Goal: Participate in discussion

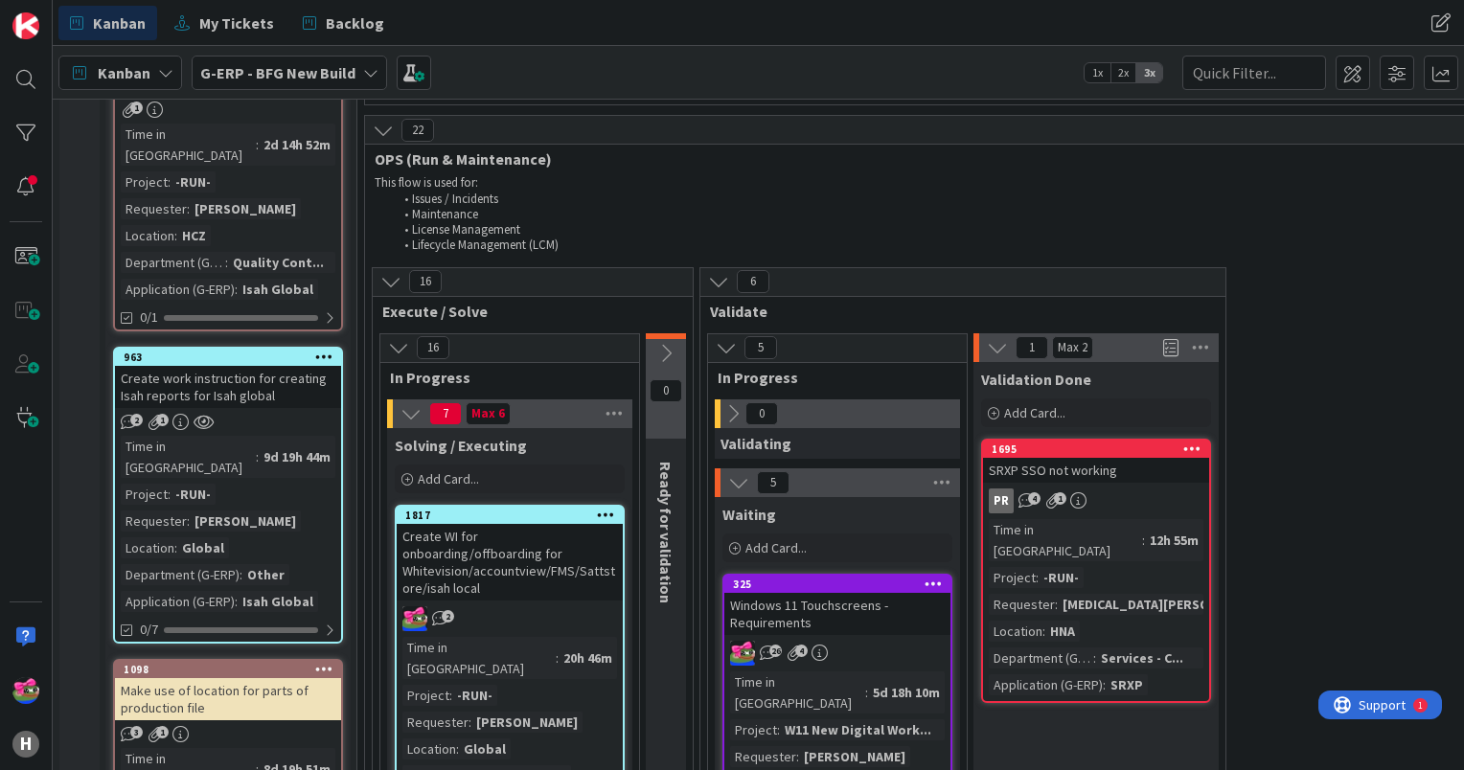
scroll to position [2395, 0]
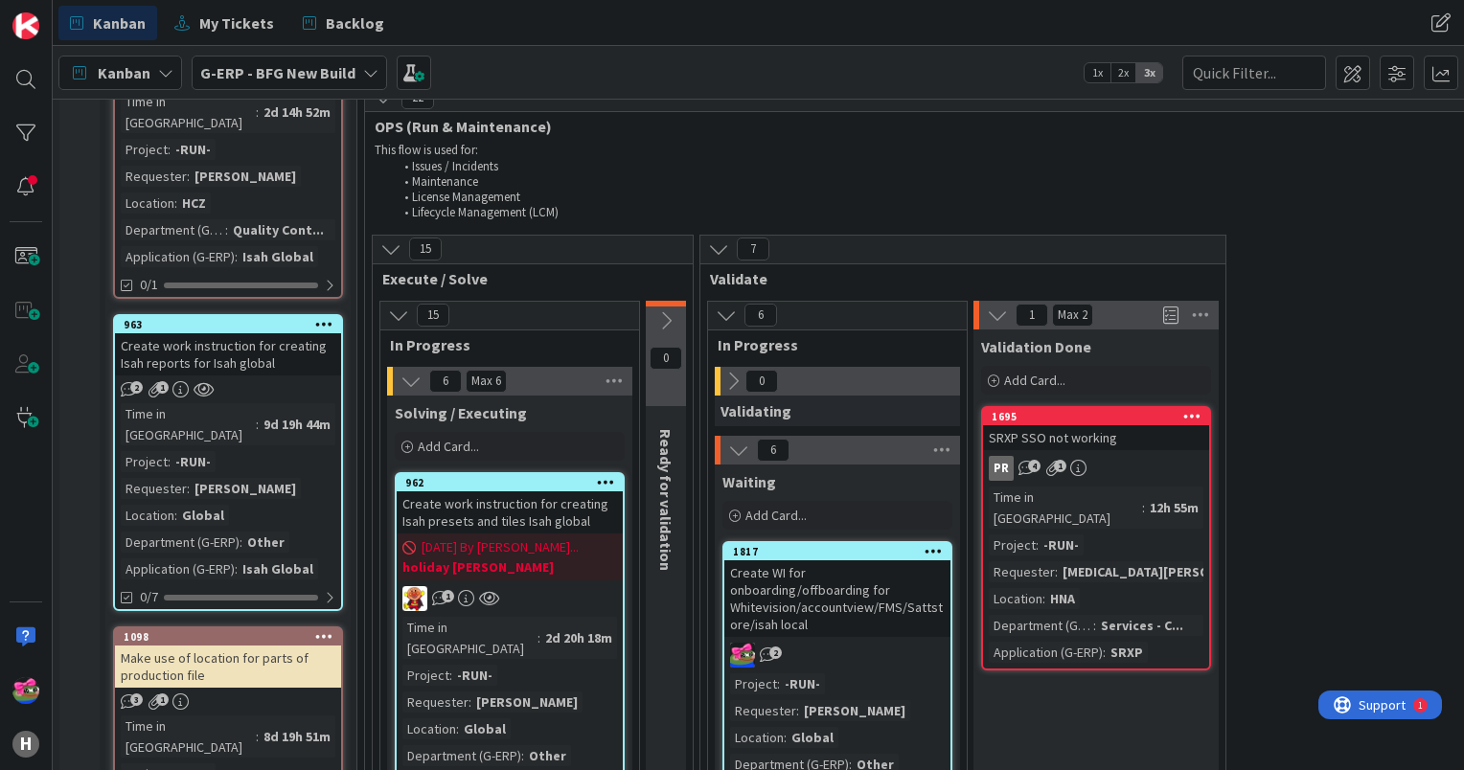
click at [870, 643] on div "2" at bounding box center [837, 655] width 226 height 25
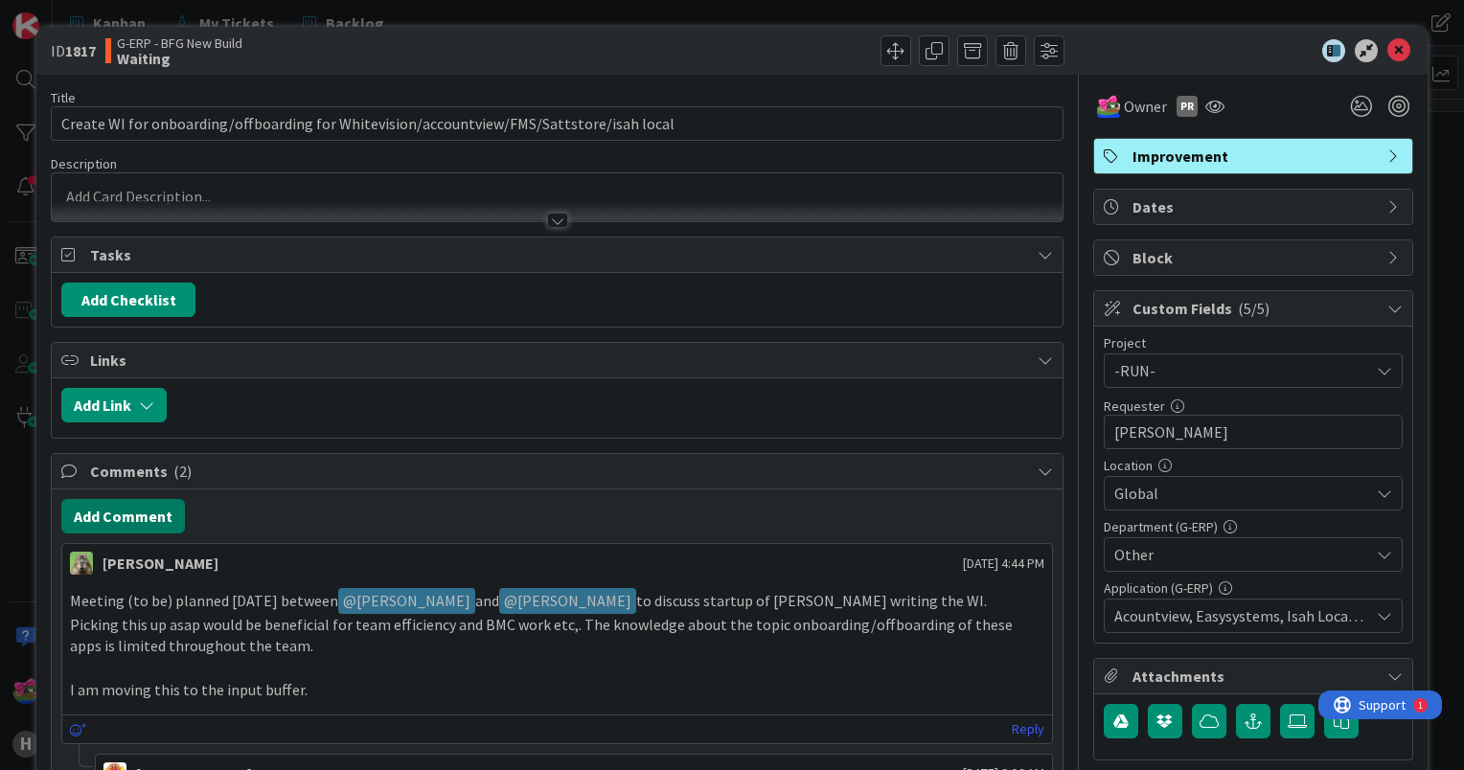
click at [157, 522] on button "Add Comment" at bounding box center [123, 516] width 124 height 34
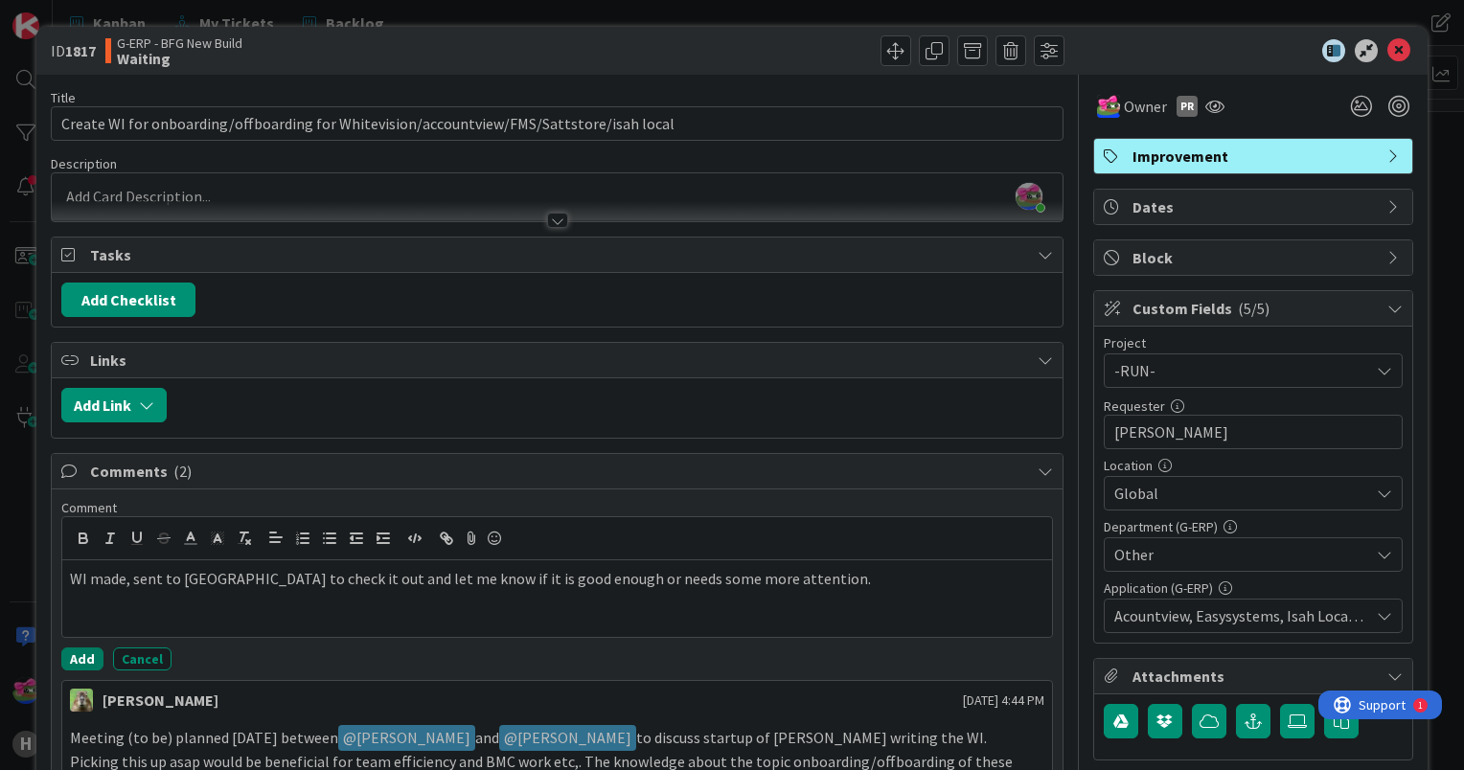
click at [89, 659] on button "Add" at bounding box center [82, 659] width 42 height 23
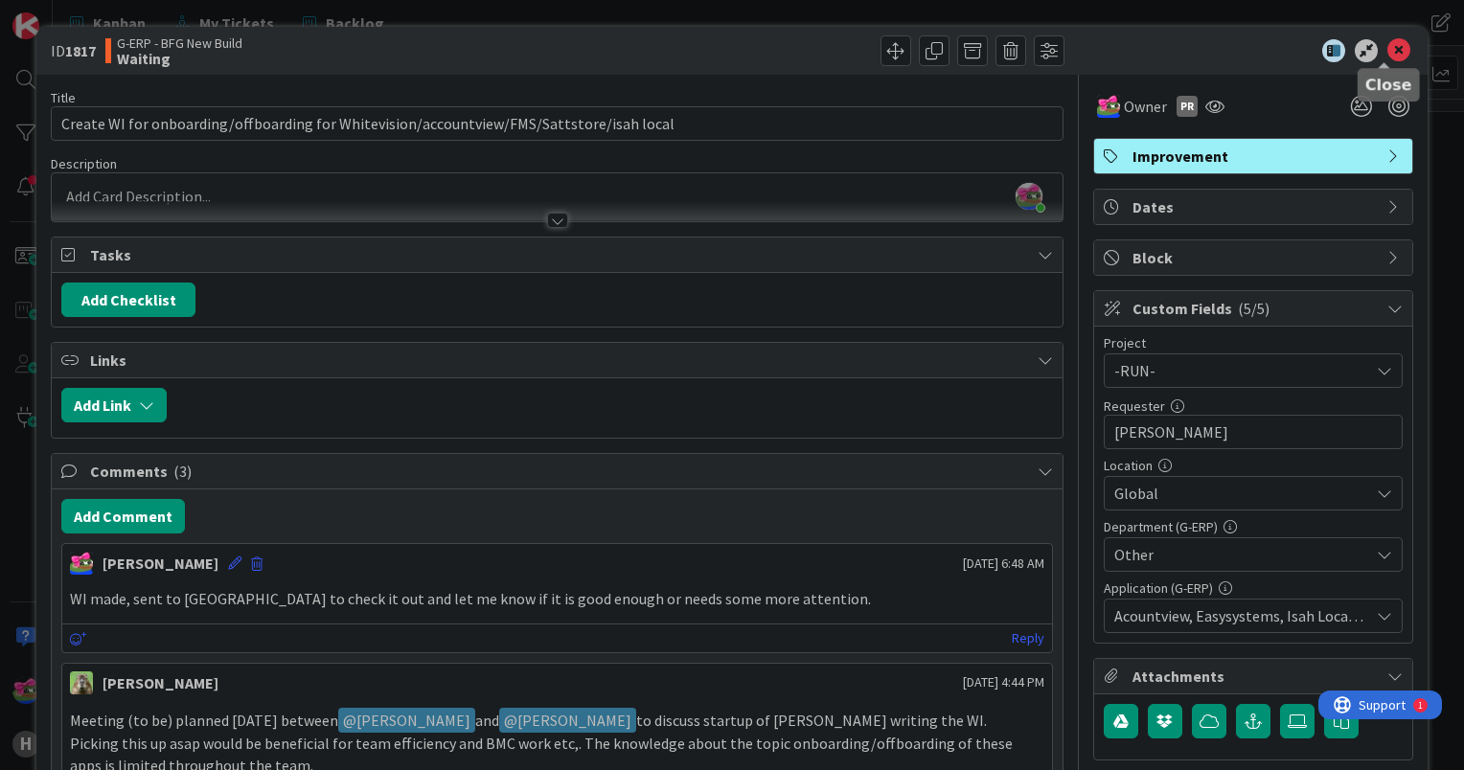
click at [1387, 51] on icon at bounding box center [1398, 50] width 23 height 23
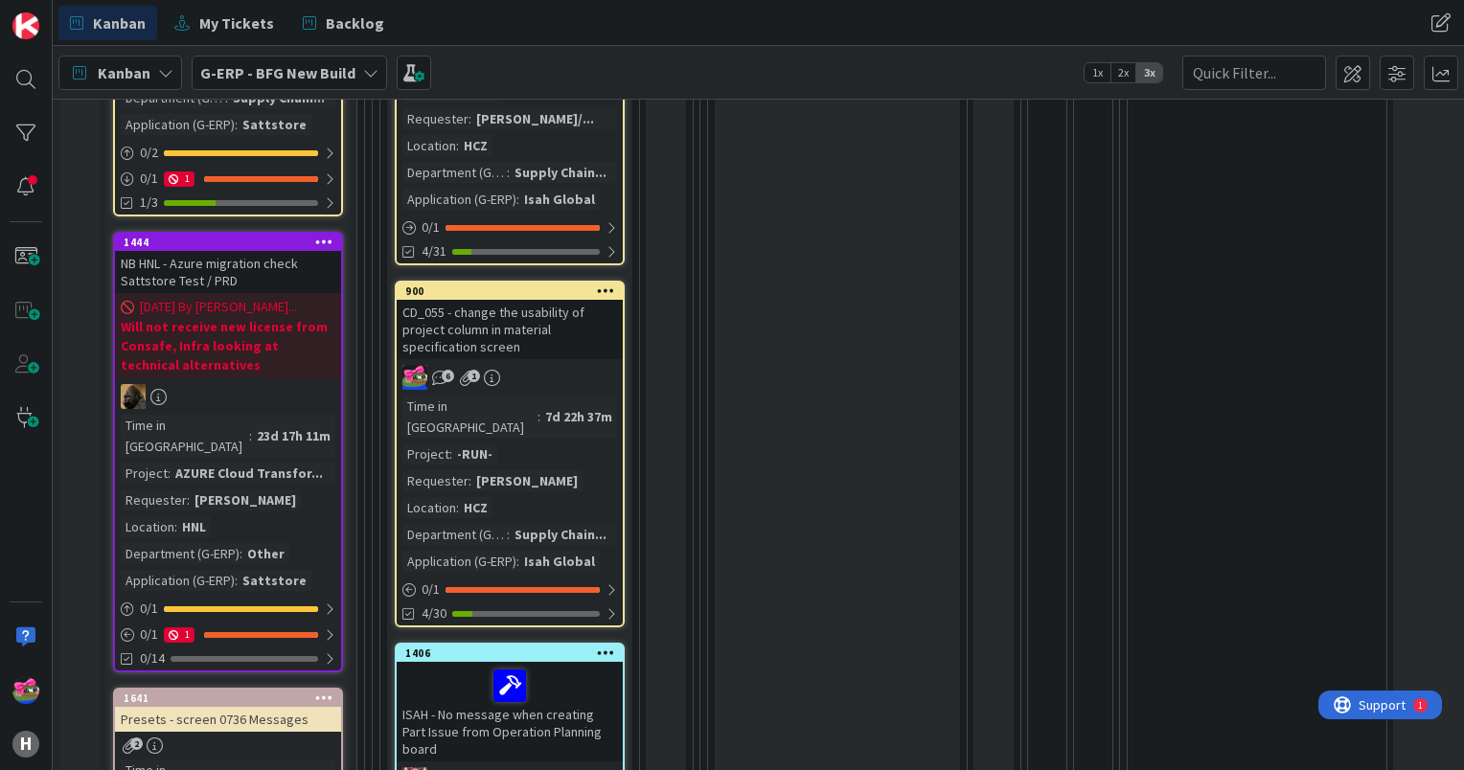
scroll to position [862, 0]
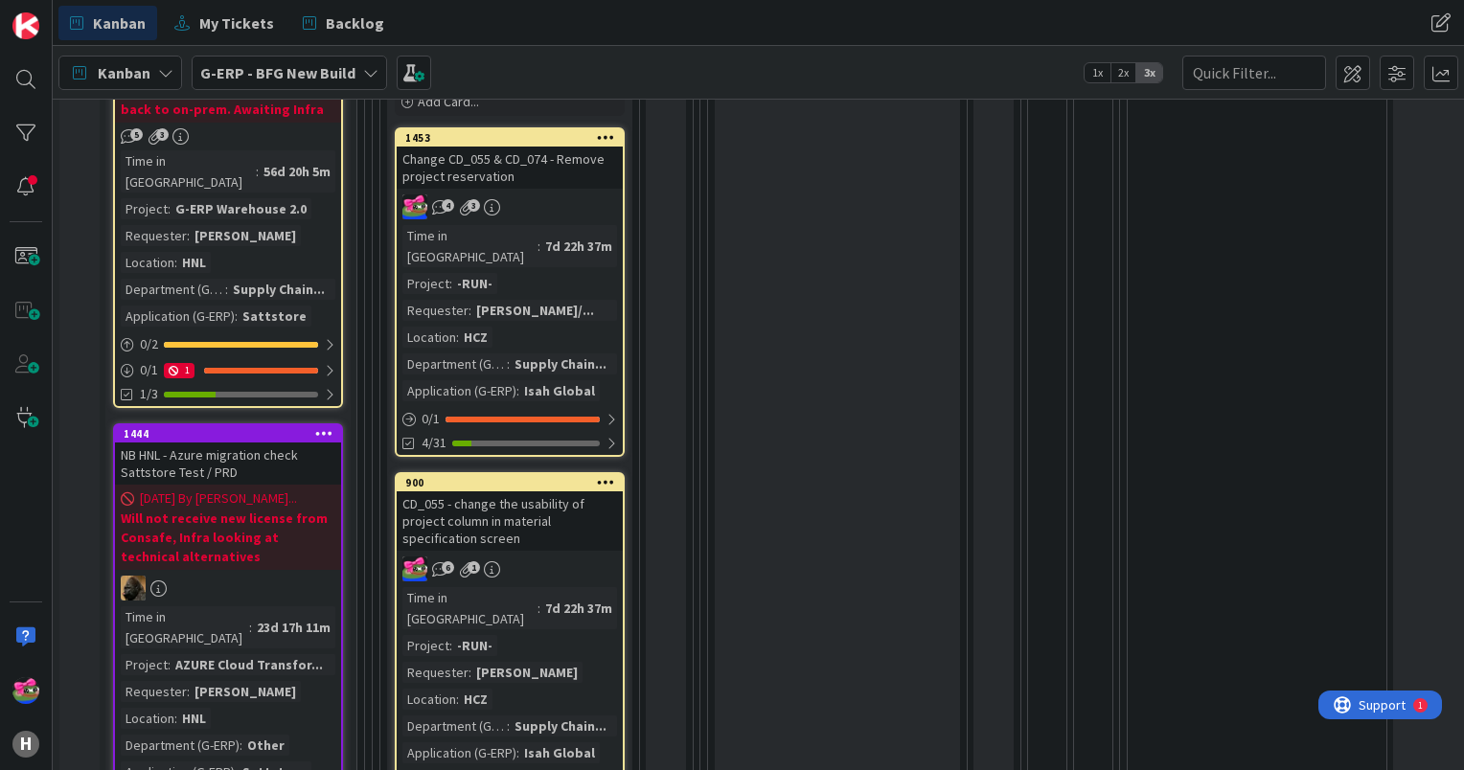
drag, startPoint x: 565, startPoint y: 165, endPoint x: 539, endPoint y: 223, distance: 63.9
click at [565, 194] on div "4 3" at bounding box center [510, 206] width 226 height 25
